Goal: Share content: Share content

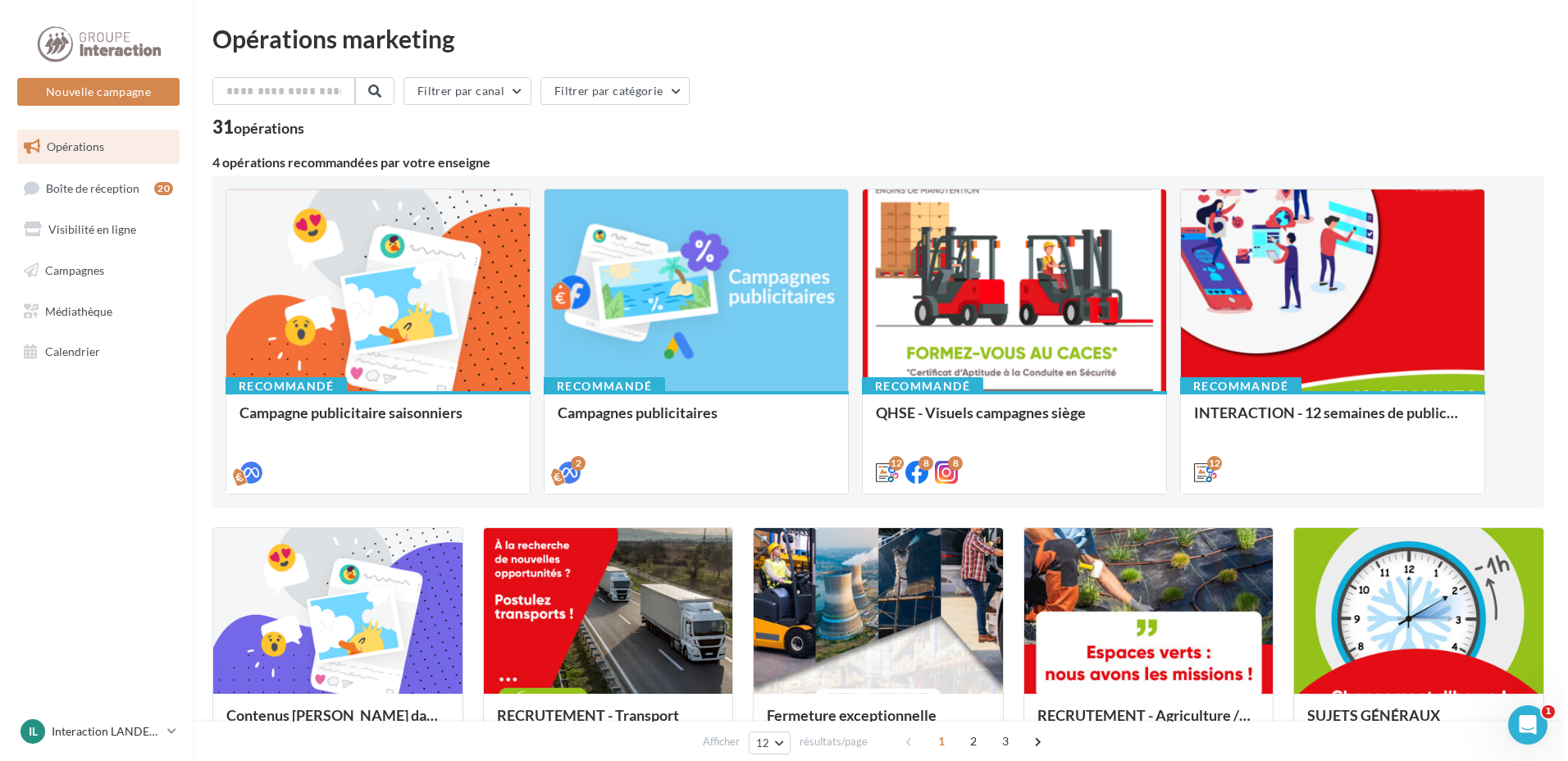
scroll to position [82, 0]
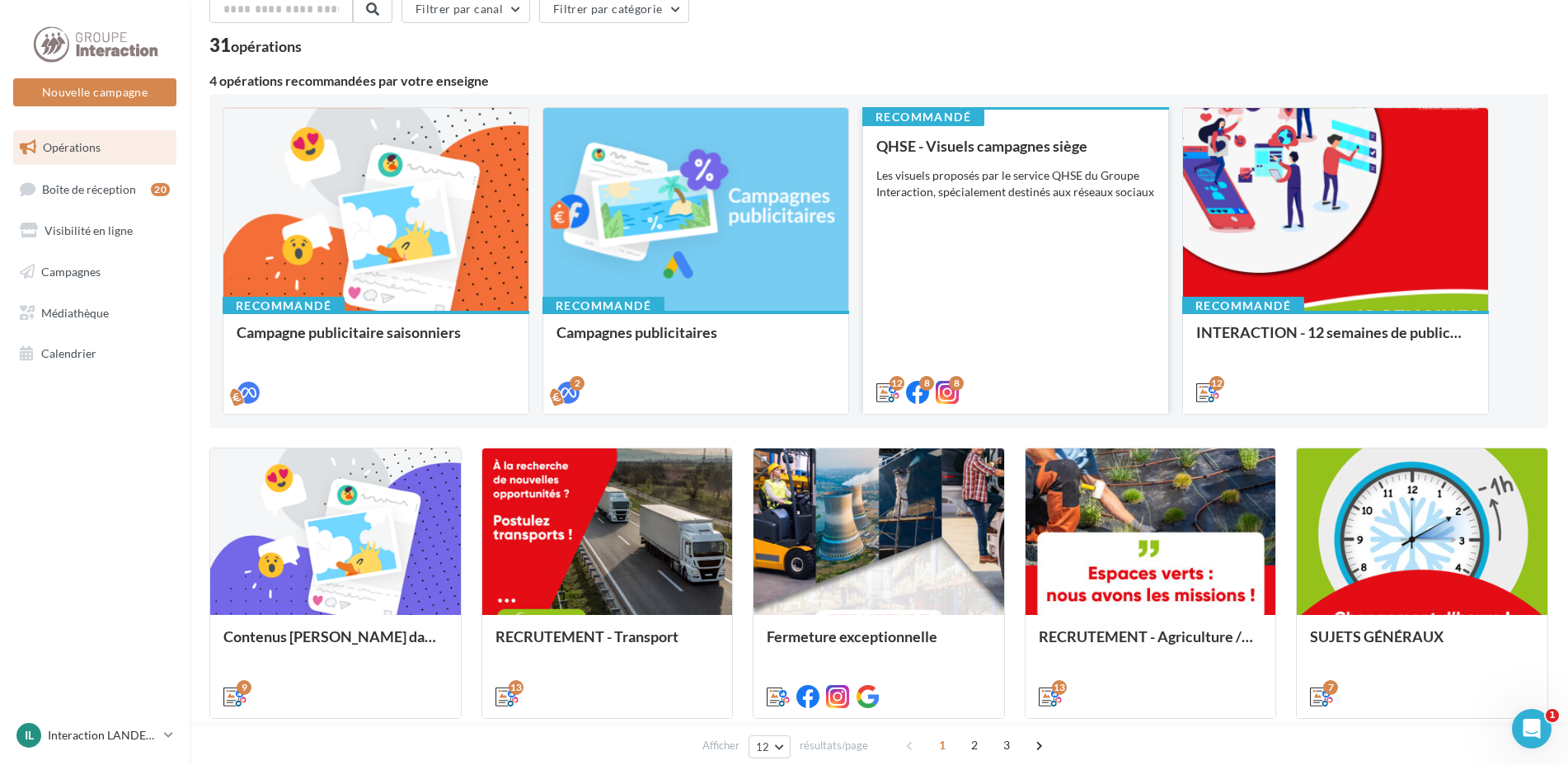
click at [917, 235] on div "QHSE - Visuels campagnes siège Les visuels proposés par le service QHSE du Grou…" at bounding box center [1016, 268] width 279 height 261
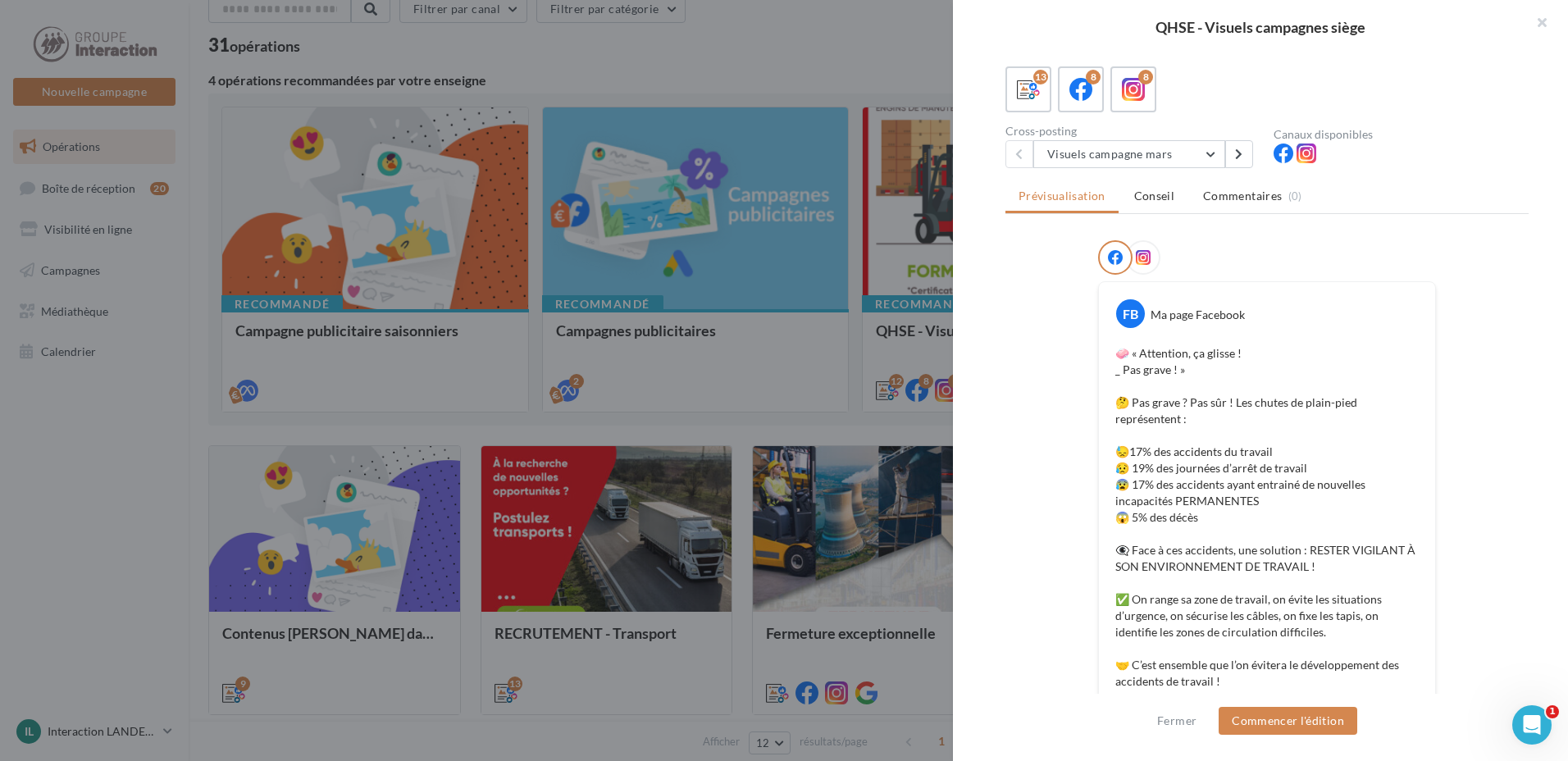
scroll to position [0, 0]
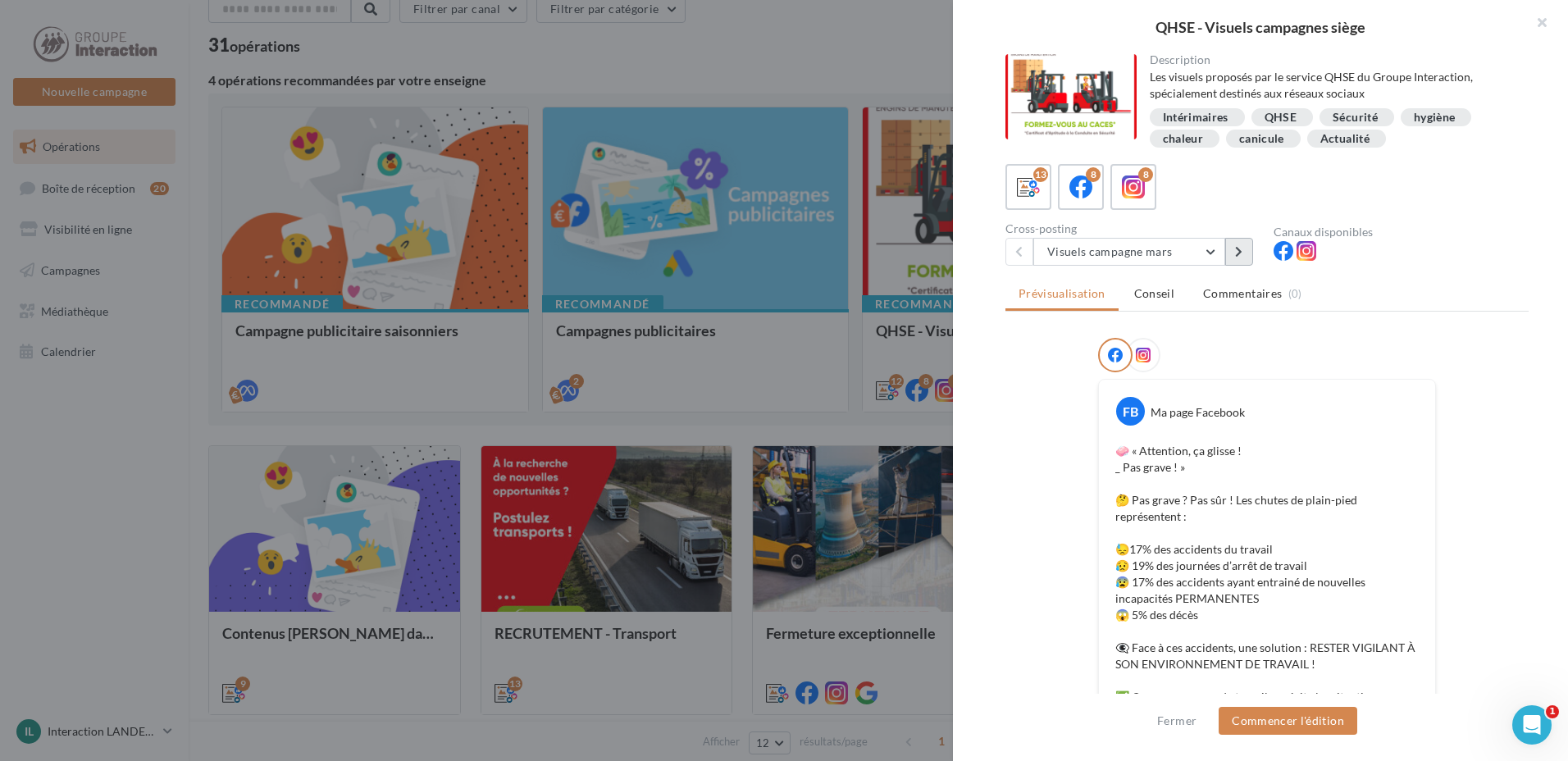
click at [1242, 252] on icon at bounding box center [1239, 251] width 7 height 11
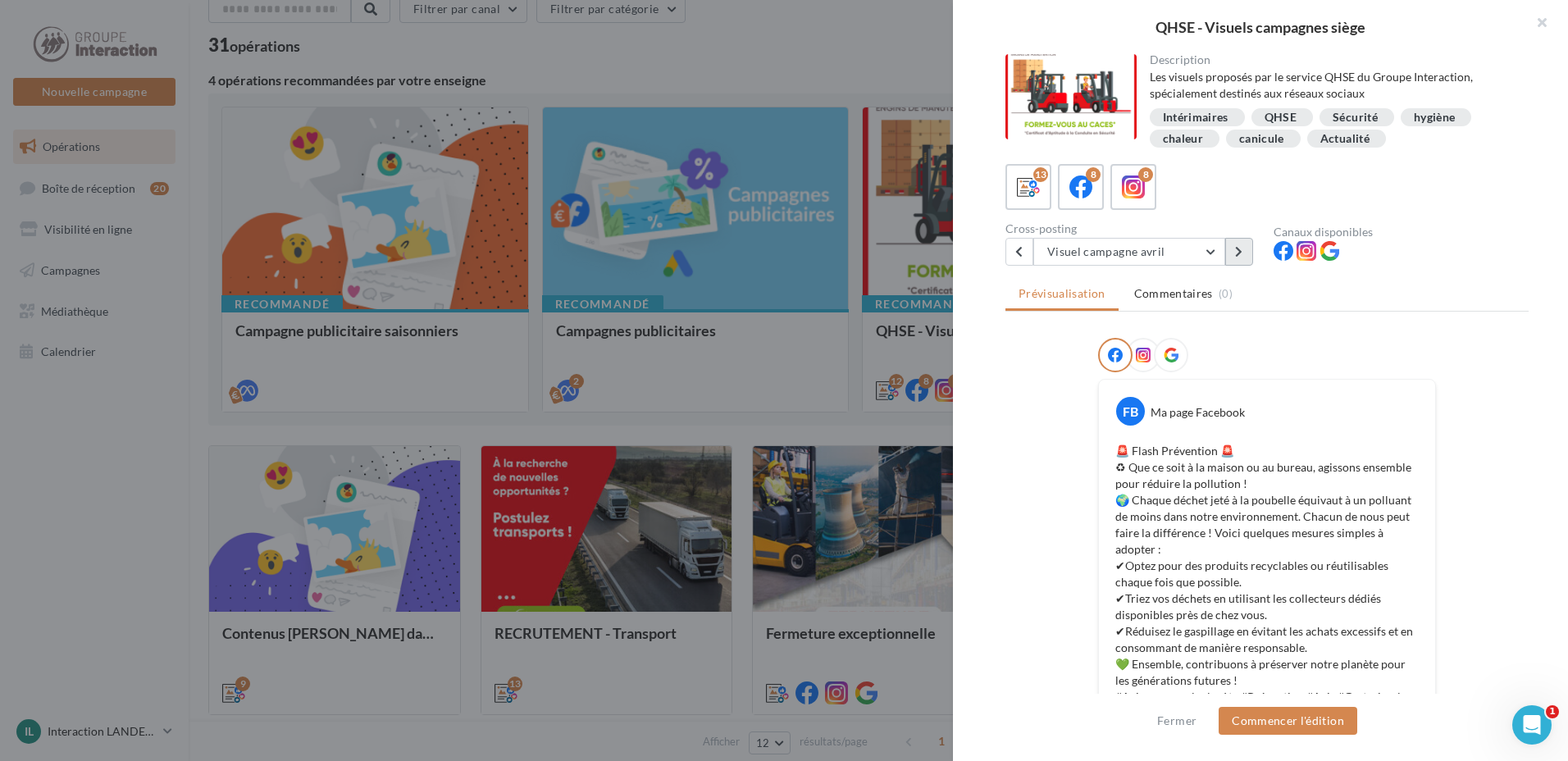
click at [1248, 250] on button at bounding box center [1239, 252] width 28 height 28
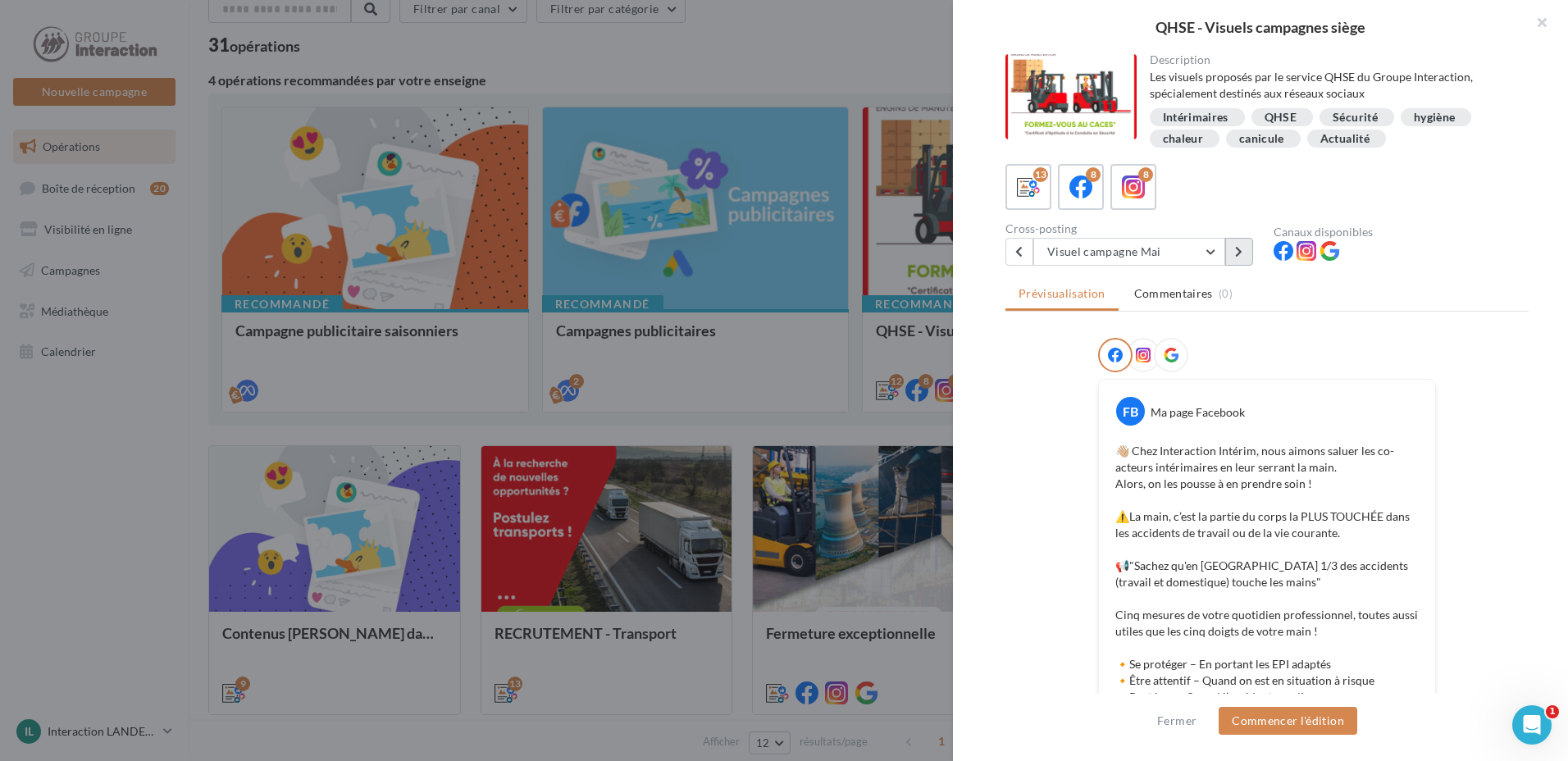
click at [1239, 244] on button at bounding box center [1239, 252] width 28 height 28
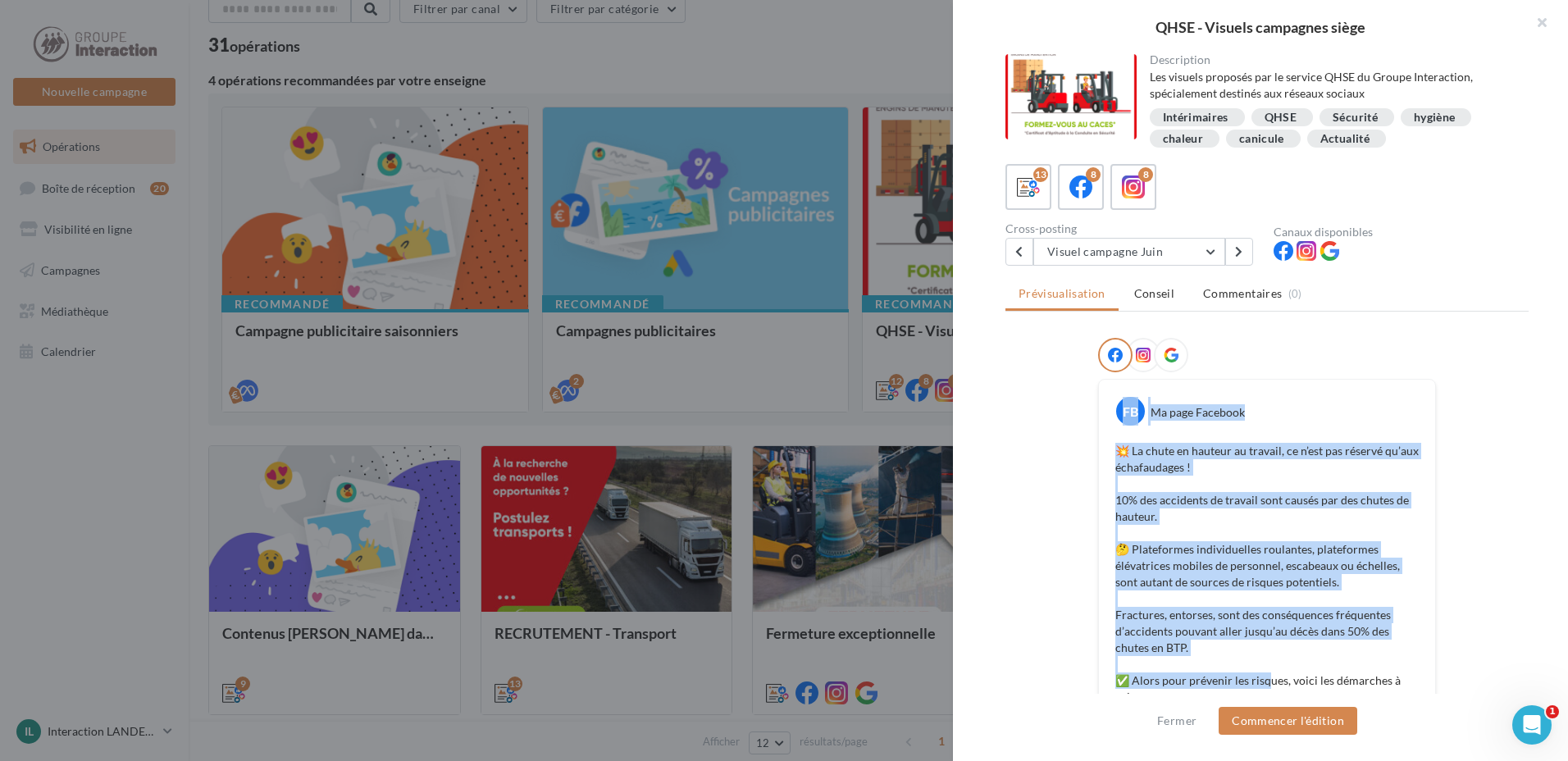
drag, startPoint x: 1098, startPoint y: 397, endPoint x: 1268, endPoint y: 690, distance: 338.7
click at [1268, 690] on div "FB Ma page Facebook 💥 La chute en hauteur au travail, ce n’est pas réservé qu’a…" at bounding box center [1267, 619] width 336 height 478
drag, startPoint x: 1268, startPoint y: 690, endPoint x: 1268, endPoint y: 710, distance: 20.0
click at [1268, 710] on button "Commencer l'édition" at bounding box center [1288, 722] width 139 height 28
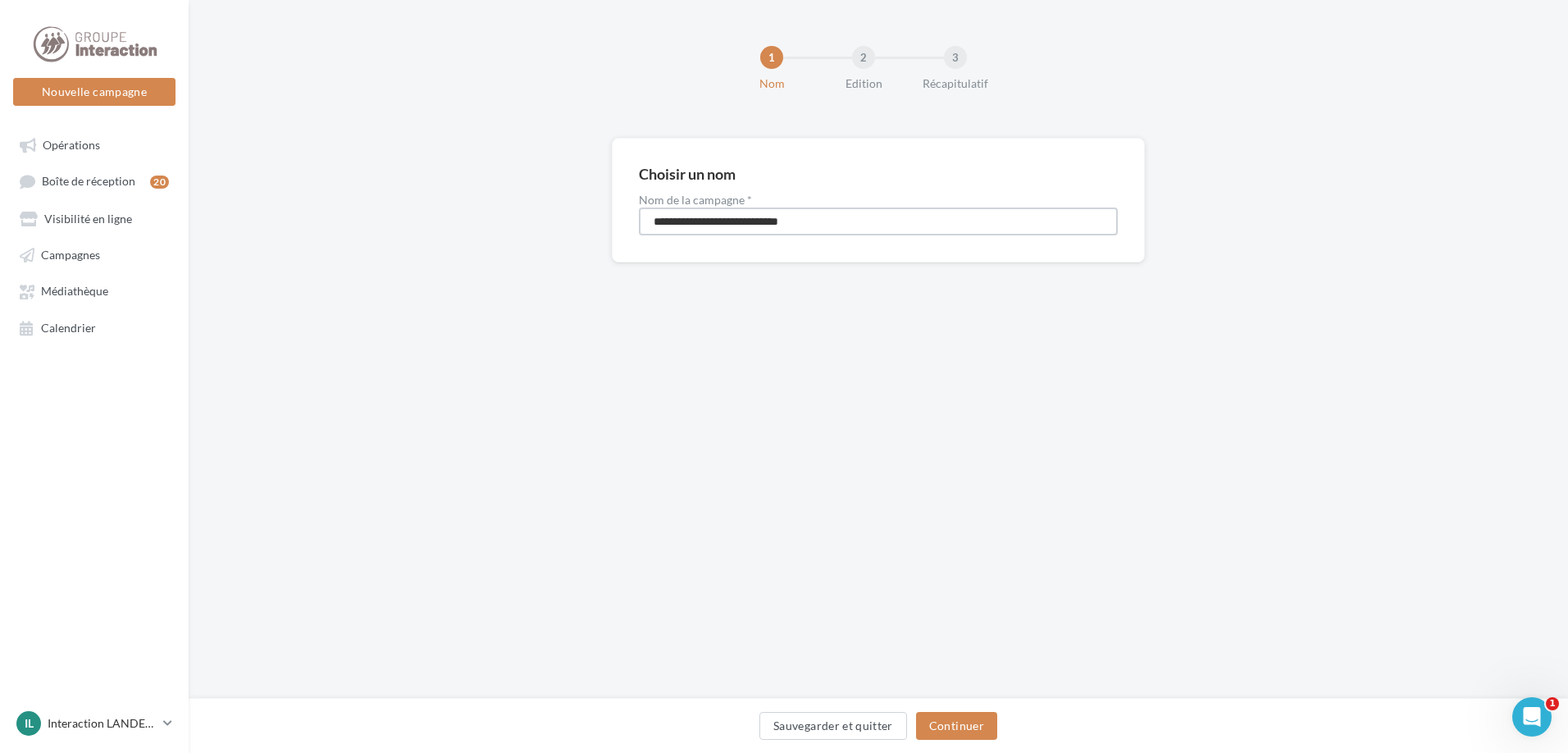
click at [848, 219] on input "**********" at bounding box center [878, 221] width 479 height 28
type input "**********"
click at [974, 727] on button "Continuer" at bounding box center [956, 726] width 82 height 28
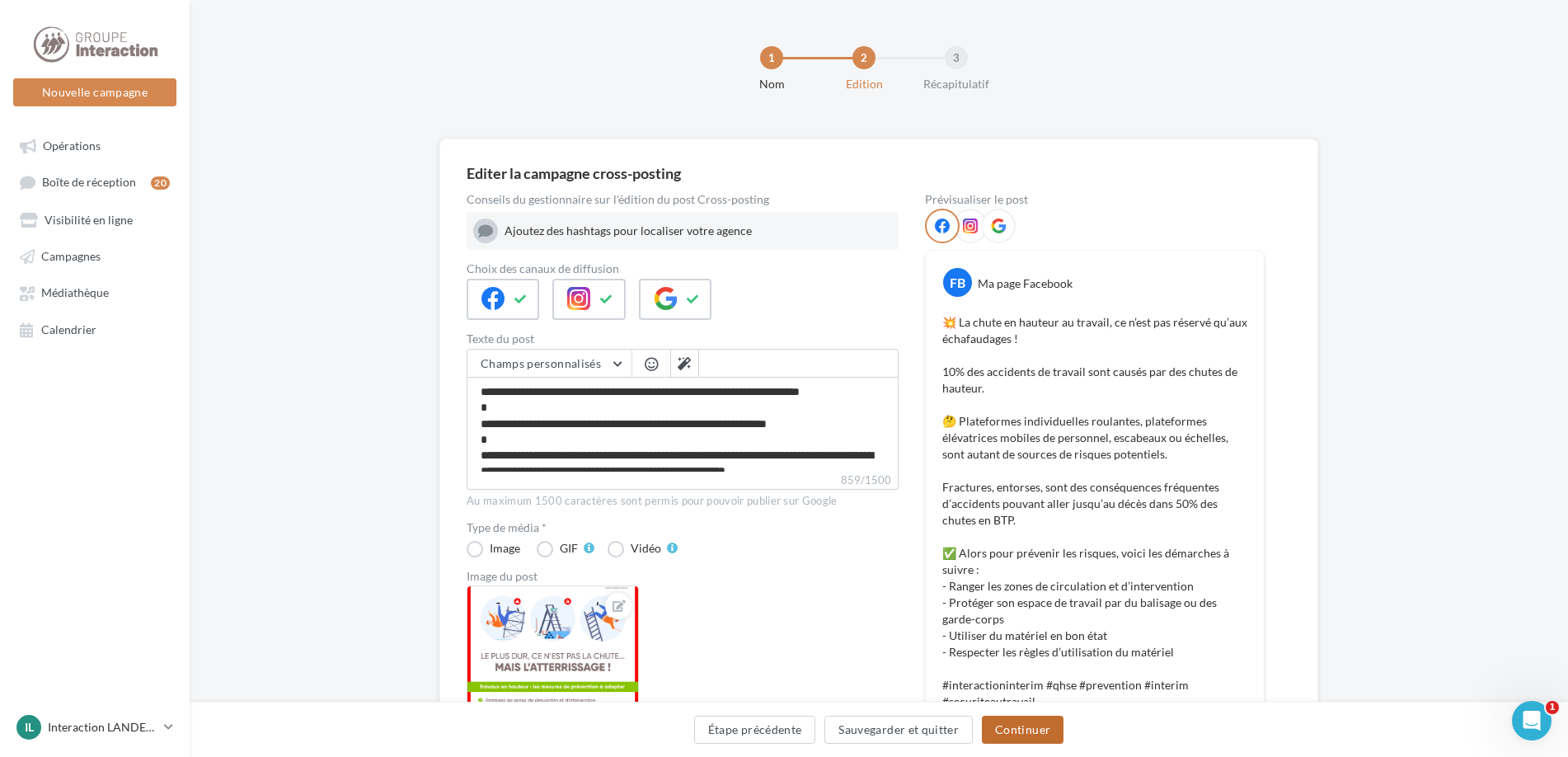
click at [1017, 735] on button "Continuer" at bounding box center [1022, 730] width 82 height 28
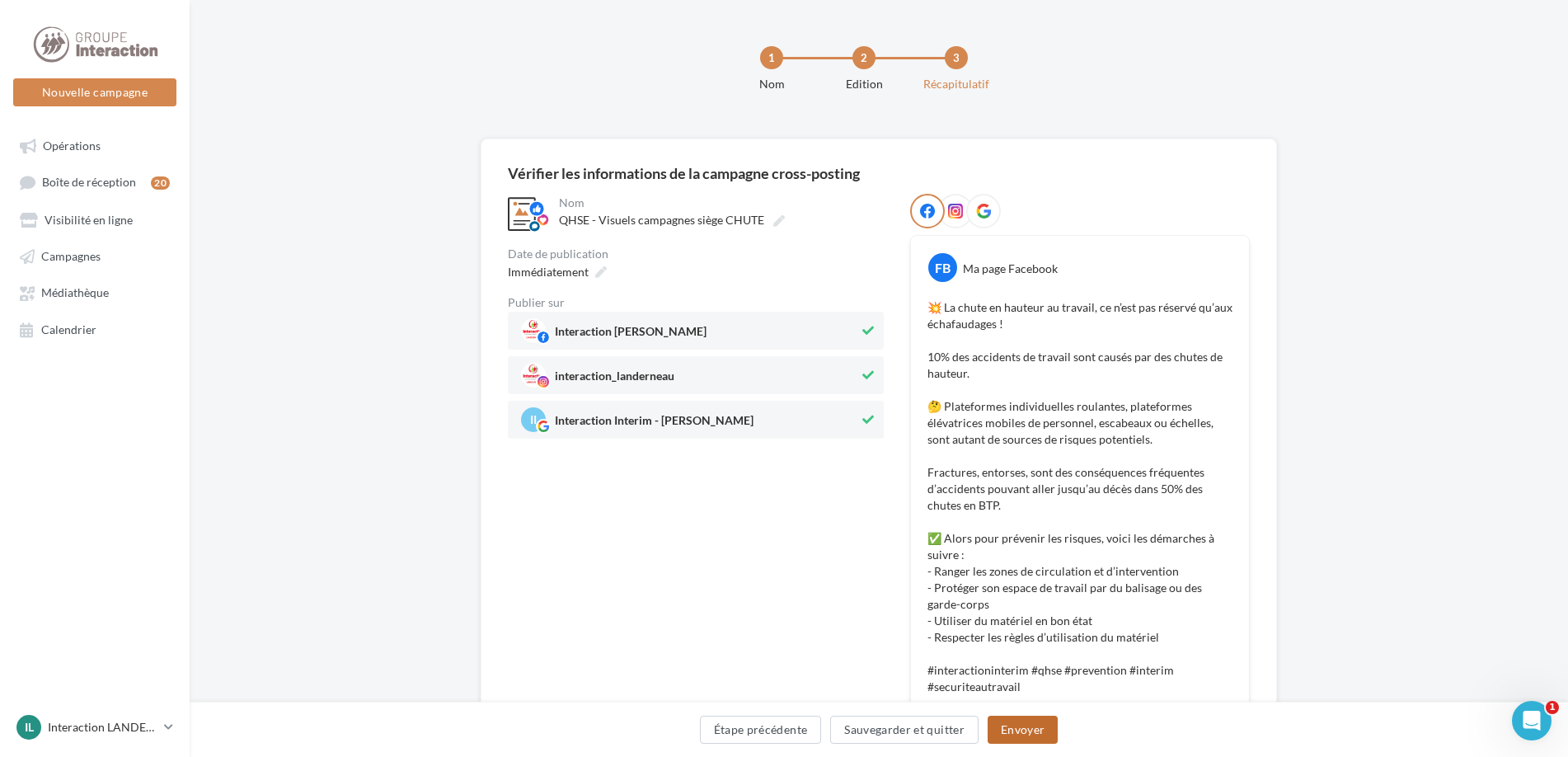
click at [1026, 736] on button "Envoyer" at bounding box center [1022, 730] width 70 height 28
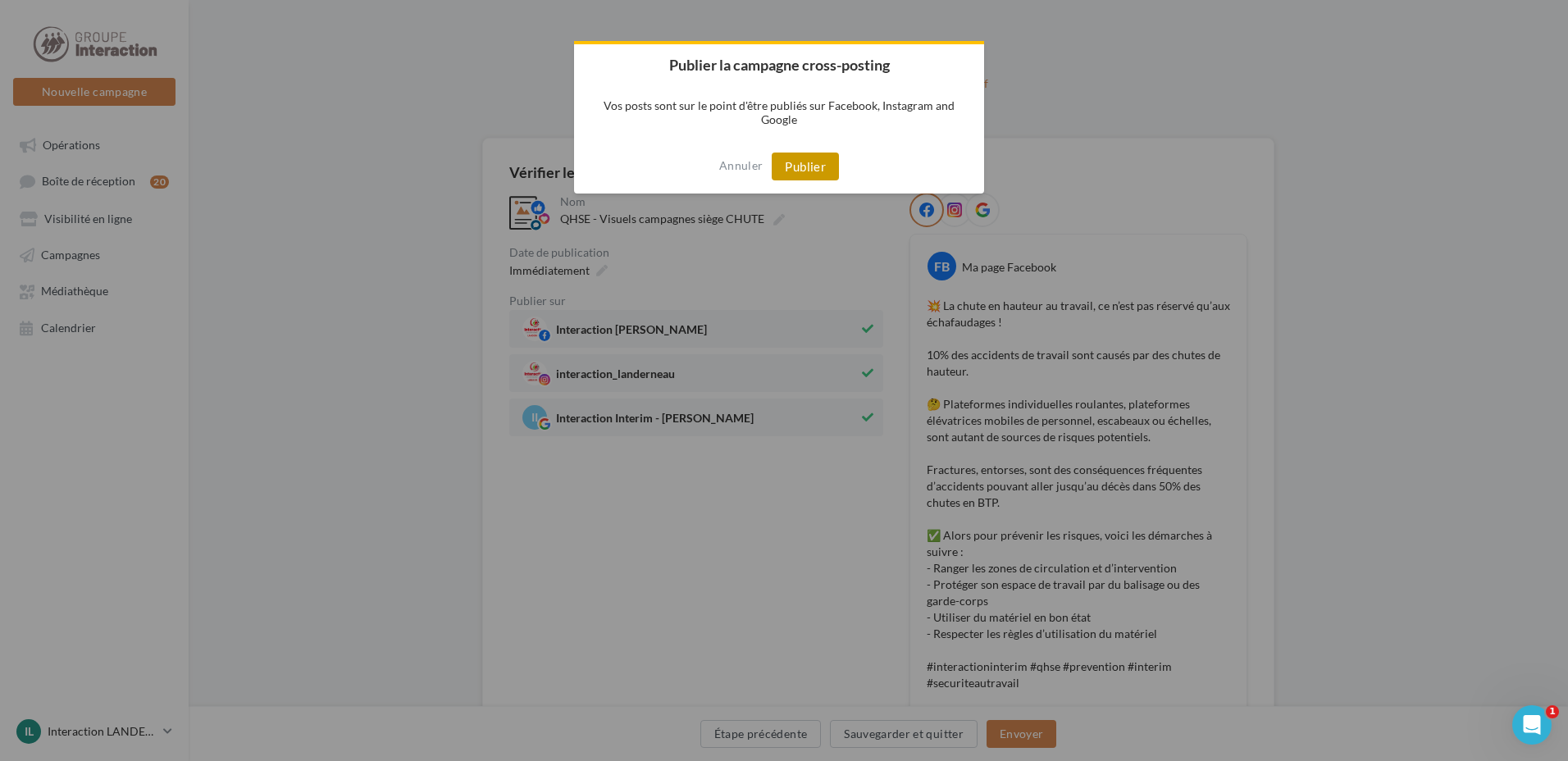
click at [794, 167] on button "Publier" at bounding box center [805, 167] width 68 height 28
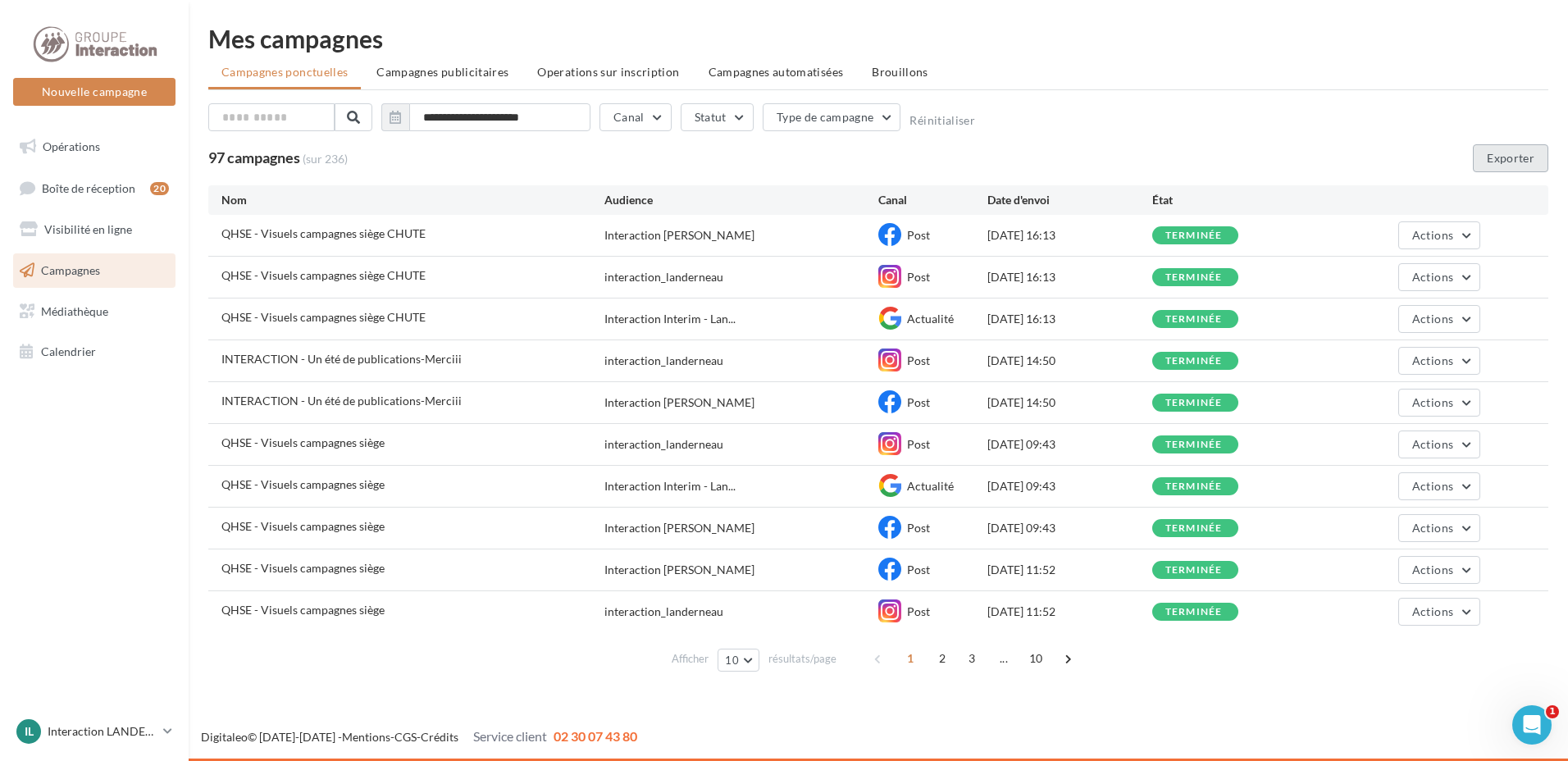
click at [1493, 162] on button "Exporter" at bounding box center [1511, 159] width 75 height 28
click at [1514, 32] on div "Mes campagnes" at bounding box center [877, 39] width 1340 height 25
